Goal: Transaction & Acquisition: Purchase product/service

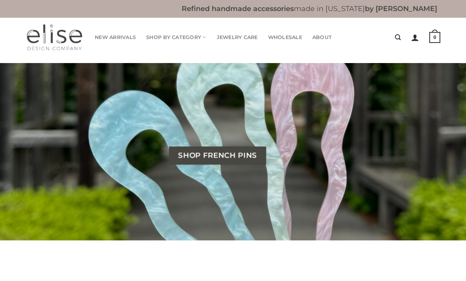
click at [111, 37] on link "New Arrivals" at bounding box center [115, 38] width 41 height 16
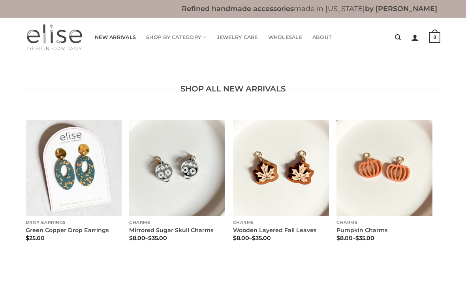
click at [165, 36] on link "Shop By Category" at bounding box center [176, 38] width 60 height 16
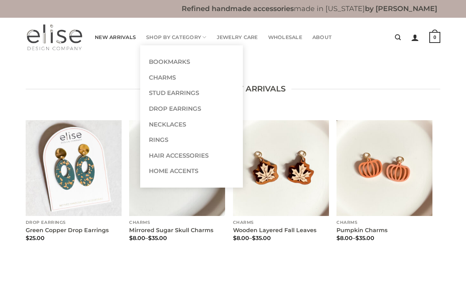
click at [155, 79] on link "Charms" at bounding box center [191, 78] width 101 height 16
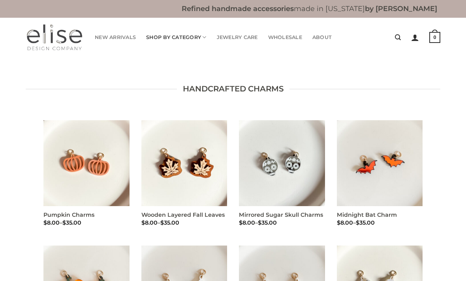
click at [157, 38] on link "Shop By Category" at bounding box center [176, 38] width 60 height 16
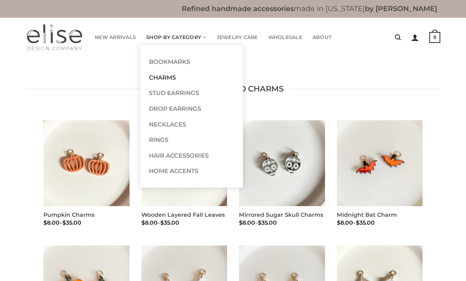
click at [155, 110] on link "Drop Earrings" at bounding box center [191, 109] width 101 height 16
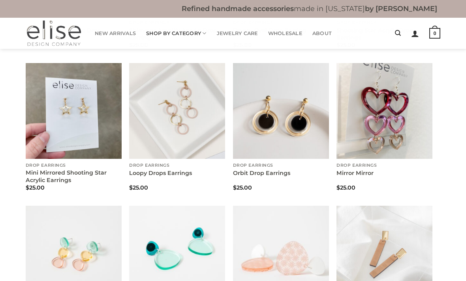
scroll to position [1888, 0]
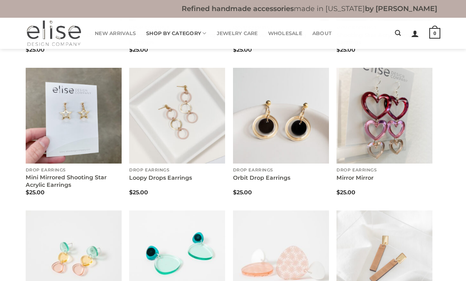
click at [291, 123] on img "Orbit Drop Earrings" at bounding box center [281, 116] width 96 height 96
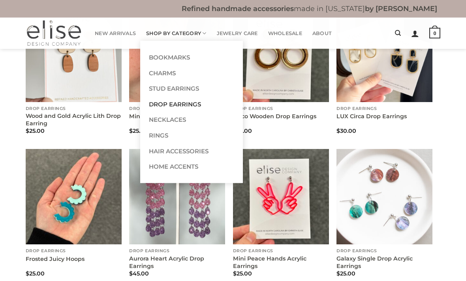
scroll to position [808, 0]
click at [163, 32] on link "Shop By Category" at bounding box center [176, 33] width 60 height 15
click at [154, 167] on link "Home Accents" at bounding box center [191, 167] width 101 height 16
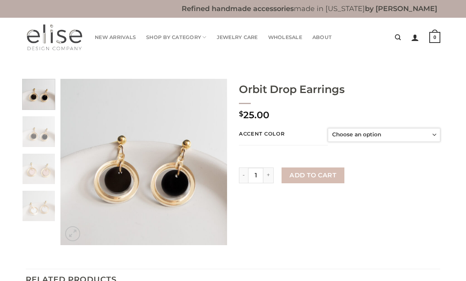
click at [427, 135] on select "Choose an option White Black Dusty Rose" at bounding box center [384, 135] width 112 height 14
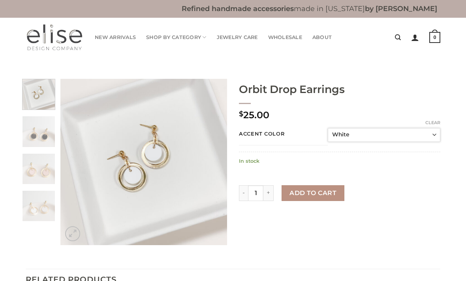
click at [429, 132] on select "Choose an option White Black Dusty Rose" at bounding box center [384, 135] width 112 height 14
select select "Dusty Rose"
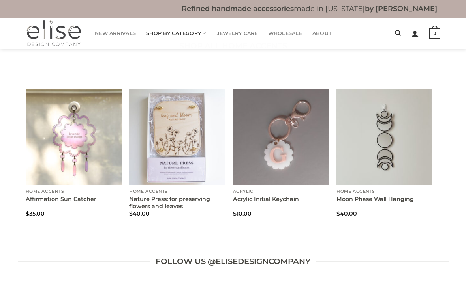
scroll to position [43, 0]
click at [65, 144] on img "Affirmation Sun Catcher" at bounding box center [74, 137] width 96 height 96
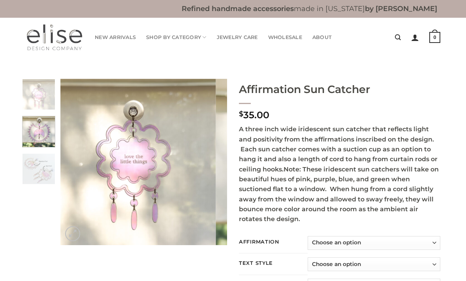
click at [38, 130] on img at bounding box center [38, 130] width 32 height 32
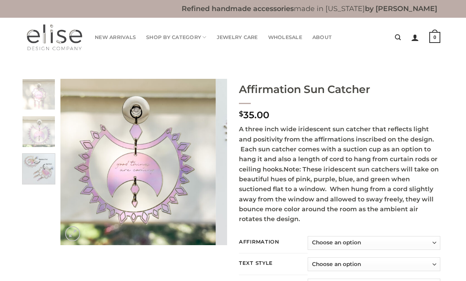
click at [36, 171] on img at bounding box center [38, 168] width 32 height 32
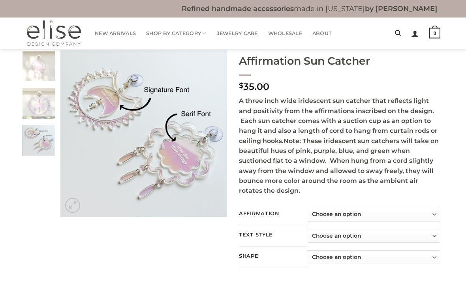
scroll to position [29, 0]
click at [429, 216] on select "Choose an option Good Things Are Coming Love The Little Things" at bounding box center [373, 215] width 133 height 14
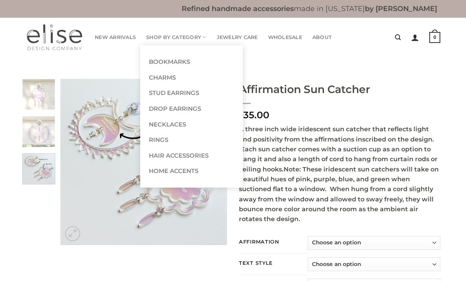
click at [167, 35] on link "Shop By Category" at bounding box center [176, 38] width 60 height 16
click at [152, 139] on link "Rings" at bounding box center [191, 140] width 101 height 16
